Goal: Task Accomplishment & Management: Use online tool/utility

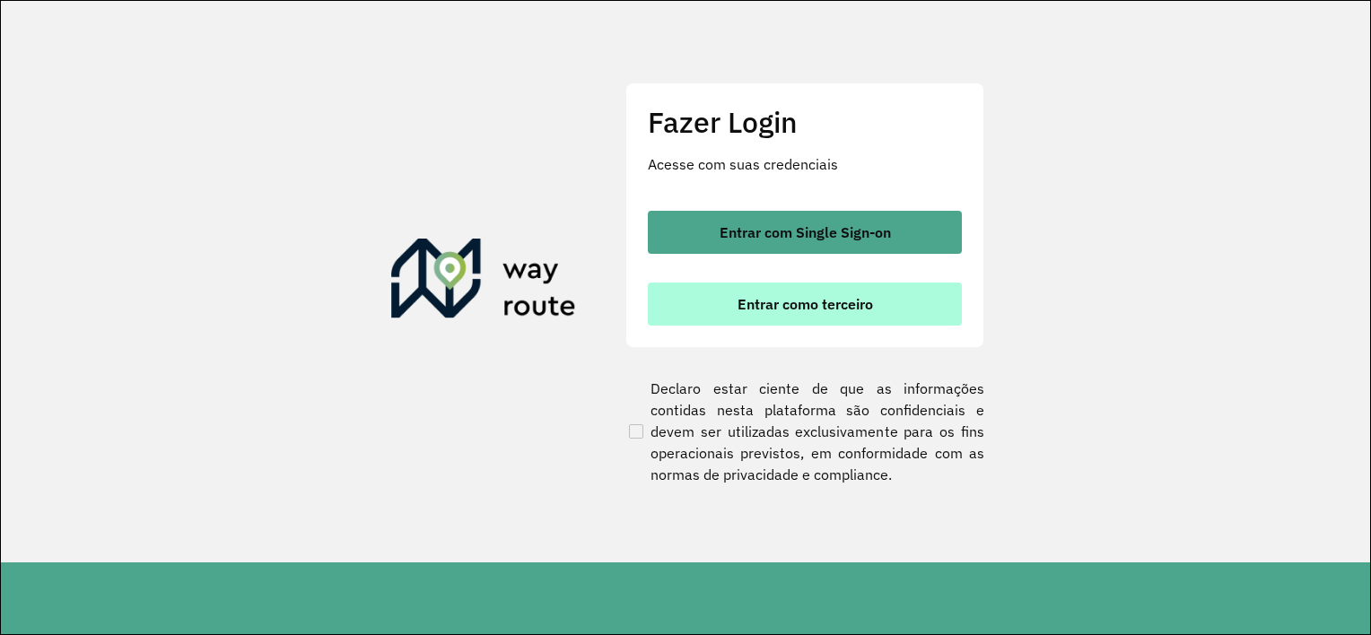
click at [717, 311] on button "Entrar como terceiro" at bounding box center [805, 304] width 314 height 43
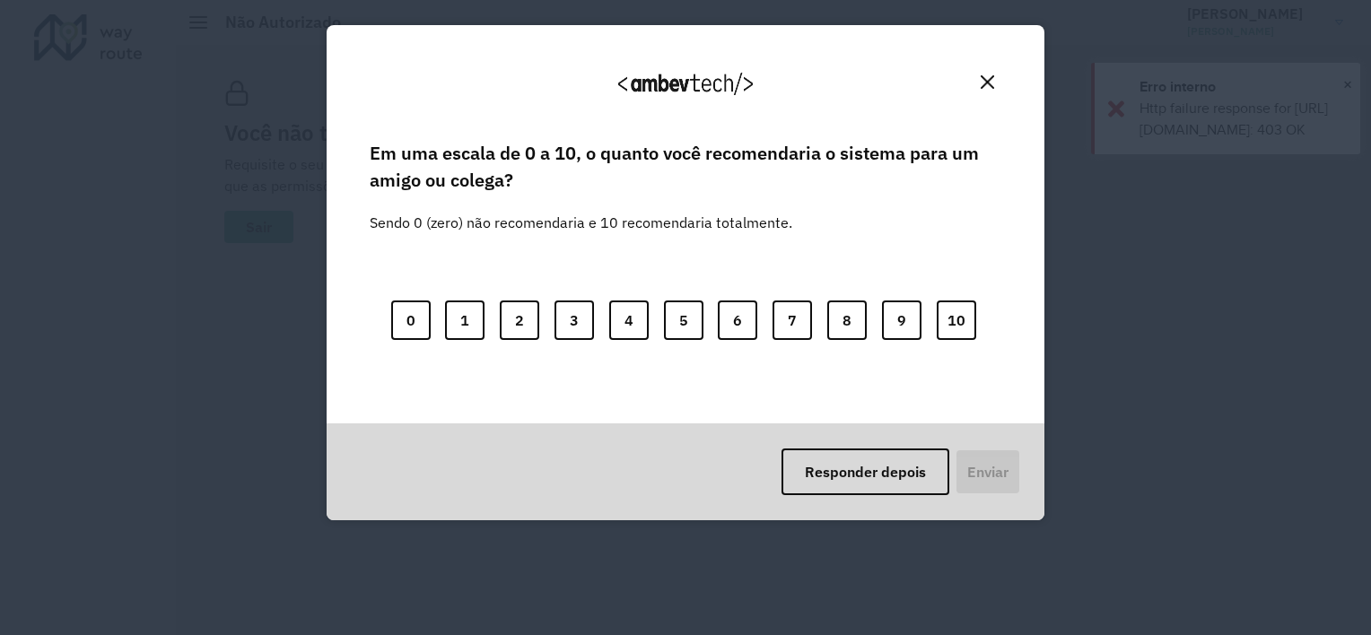
click at [978, 80] on button "Close" at bounding box center [987, 82] width 28 height 28
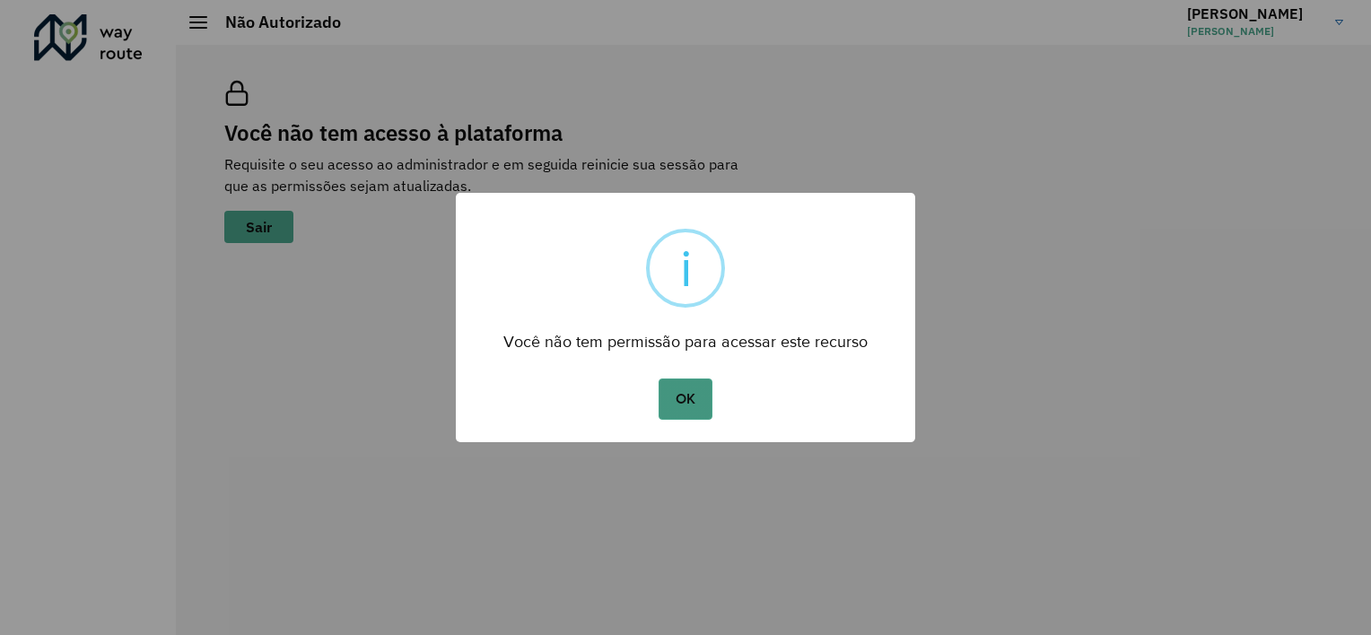
click at [690, 403] on button "OK" at bounding box center [685, 399] width 53 height 41
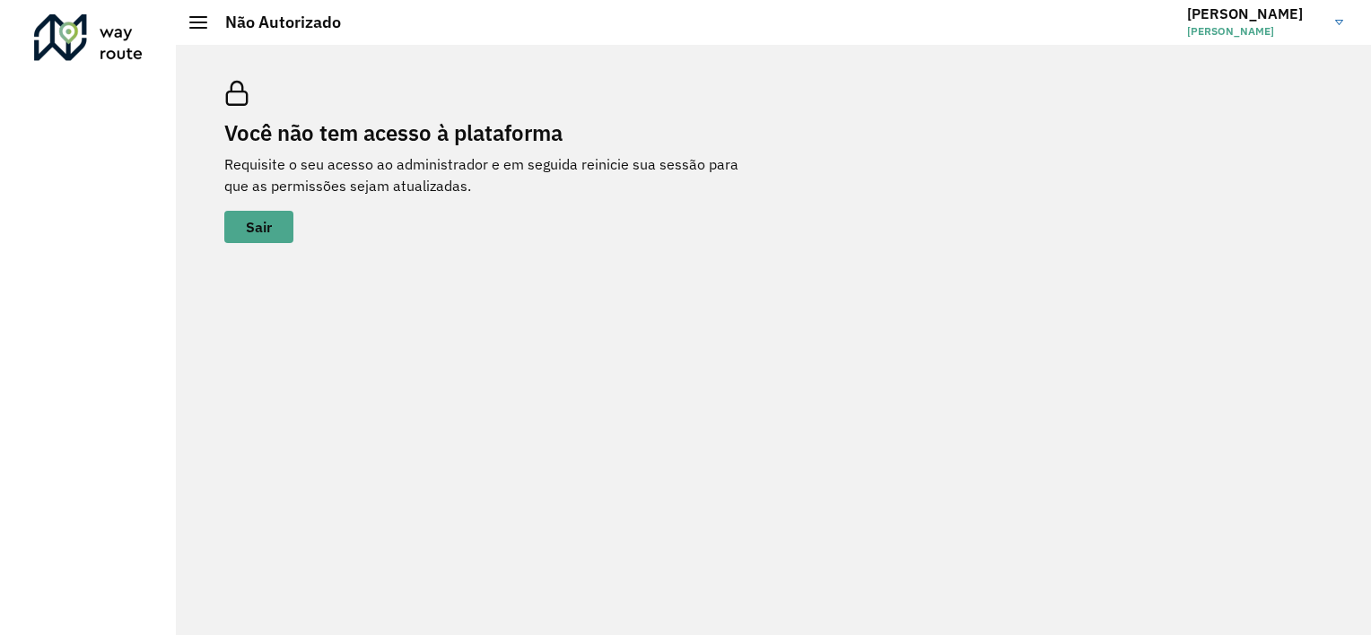
click at [1221, 21] on h3 "[PERSON_NAME]" at bounding box center [1254, 13] width 135 height 17
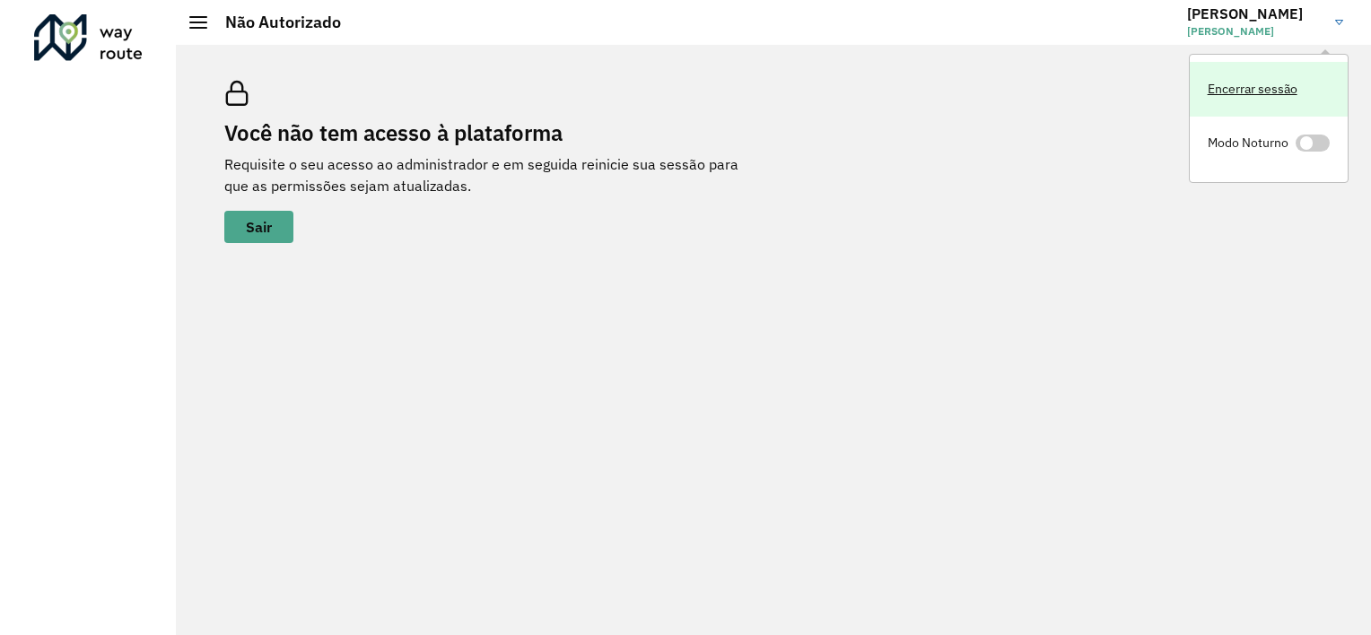
click at [1240, 94] on link "Encerrar sessão" at bounding box center [1269, 89] width 158 height 55
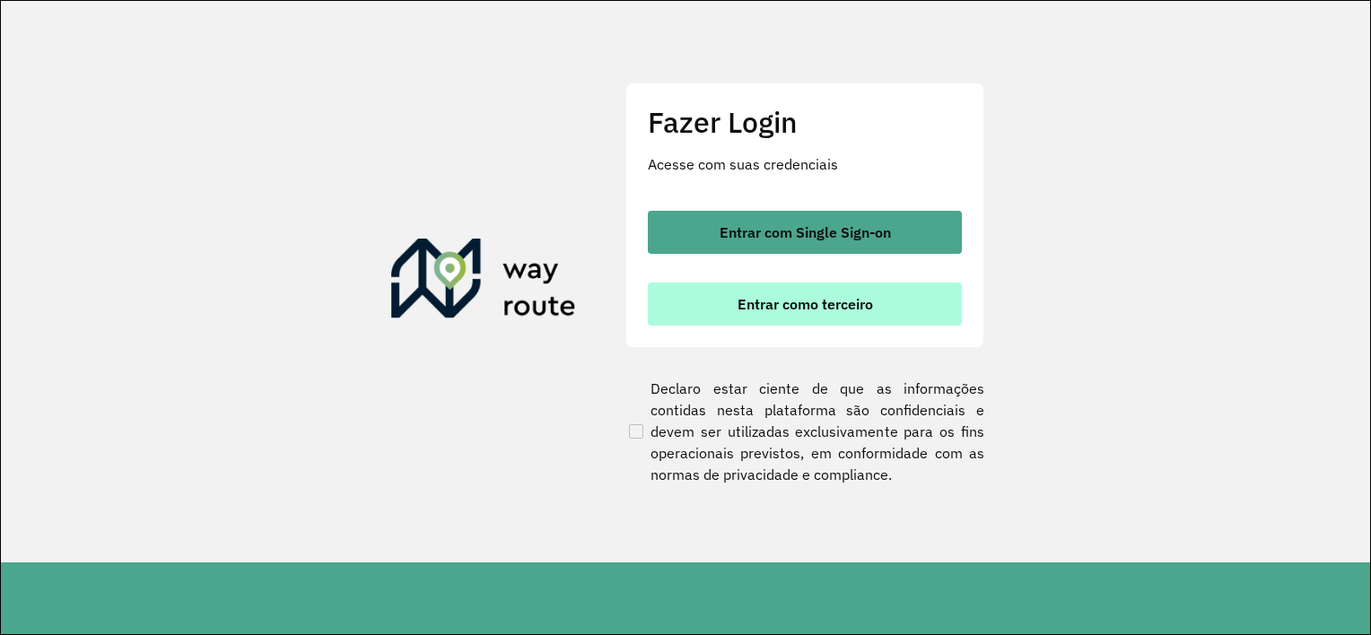
click at [859, 302] on span "Entrar como terceiro" at bounding box center [804, 304] width 135 height 14
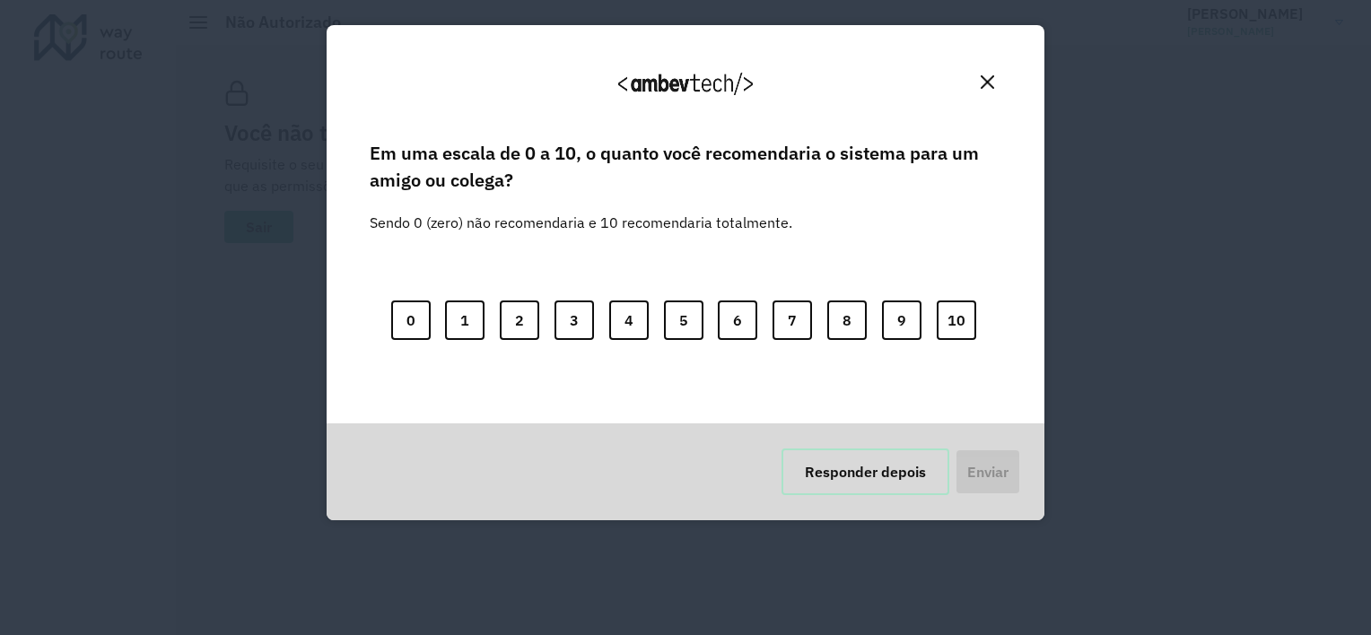
click at [864, 483] on button "Responder depois" at bounding box center [865, 472] width 168 height 47
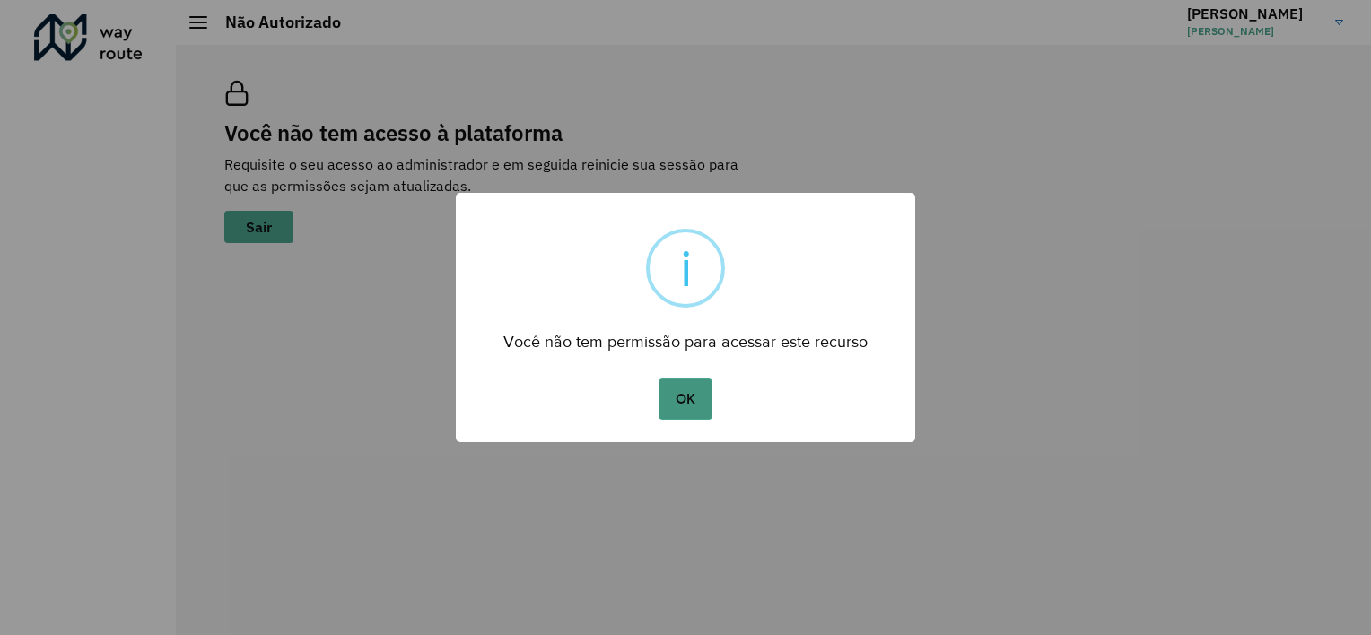
click at [678, 399] on button "OK" at bounding box center [685, 399] width 53 height 41
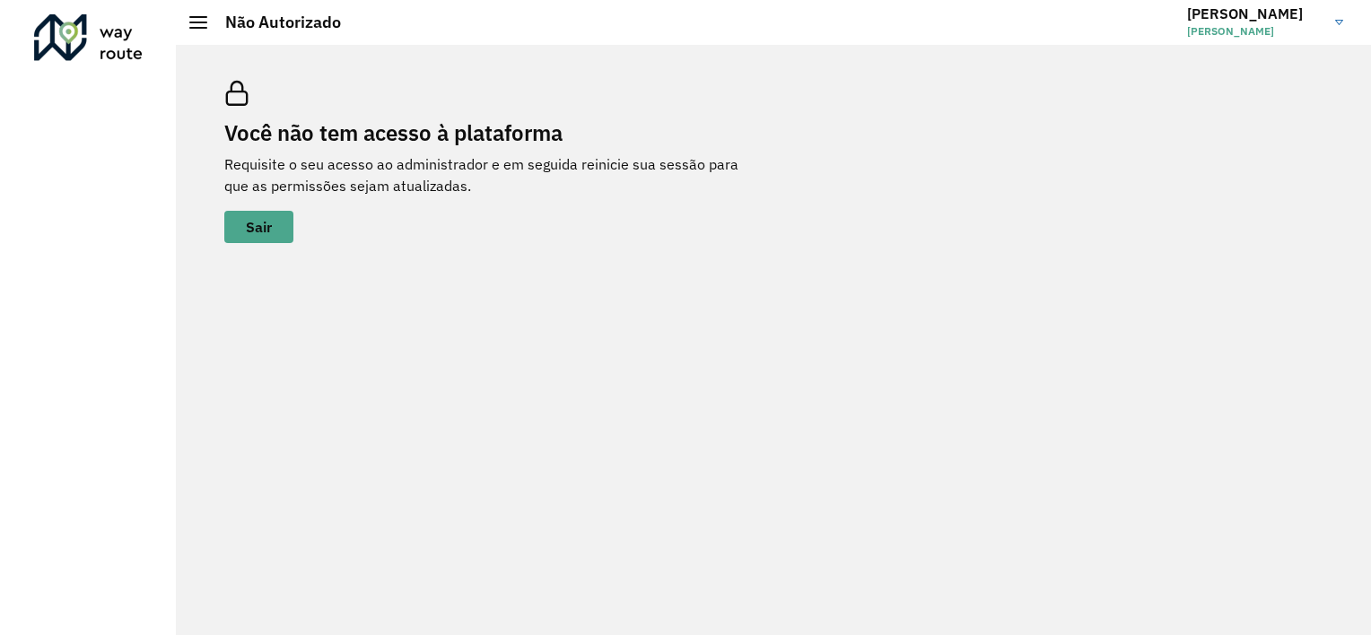
click at [94, 38] on div at bounding box center [88, 37] width 109 height 47
